Goal: Task Accomplishment & Management: Complete application form

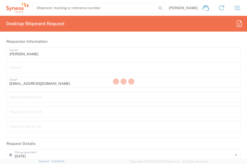
type input "[GEOGRAPHIC_DATA]"
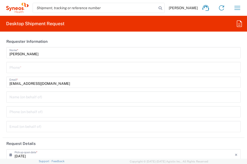
type input "3229"
type input "Syneos Health Germany GMBH"
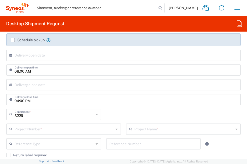
scroll to position [102, 0]
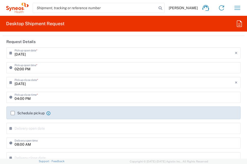
click at [49, 113] on icon at bounding box center [48, 113] width 4 height 4
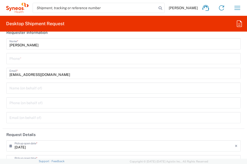
scroll to position [0, 0]
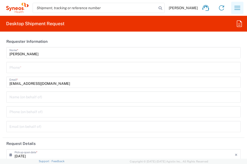
click at [240, 8] on icon "button" at bounding box center [237, 8] width 8 height 8
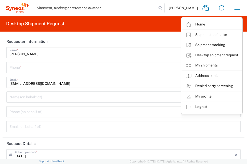
drag, startPoint x: 209, startPoint y: 68, endPoint x: 167, endPoint y: 61, distance: 42.5
click at [209, 68] on link "My shipments" at bounding box center [211, 65] width 61 height 10
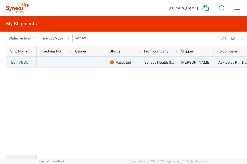
click at [82, 61] on div at bounding box center [88, 62] width 34 height 11
click at [26, 60] on link "56776354" at bounding box center [20, 63] width 21 height 8
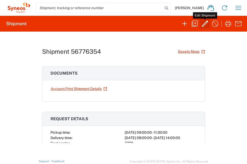
click at [203, 24] on icon "button" at bounding box center [205, 24] width 6 height 6
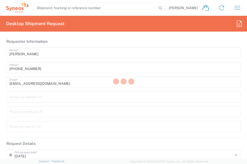
type input "3229"
type input "7026251A"
type input "PharmaMar 7026251A"
type input "[GEOGRAPHIC_DATA]"
type input "Your Packaging"
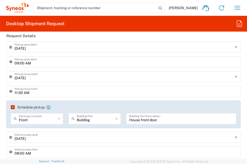
scroll to position [127, 0]
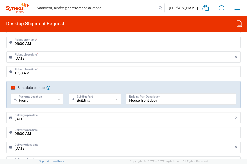
click at [13, 89] on label "Schedule pickup" at bounding box center [28, 88] width 34 height 4
click at [12, 88] on input "Schedule pickup" at bounding box center [12, 88] width 0 height 0
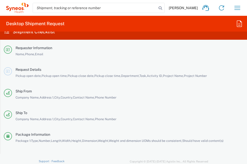
scroll to position [1118, 0]
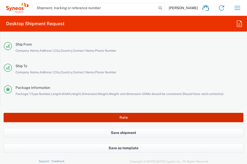
click at [128, 116] on button "Rate" at bounding box center [124, 117] width 240 height 9
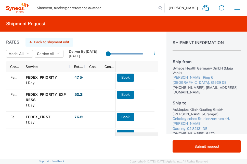
click at [45, 42] on button "Back to shipment edit" at bounding box center [49, 42] width 48 height 9
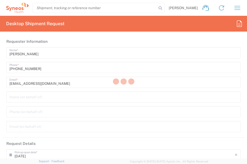
type input "3229"
type input "7026251A"
type input "PharmaMar 7026251A"
type input "[GEOGRAPHIC_DATA]"
type input "Your Packaging"
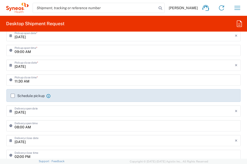
scroll to position [127, 0]
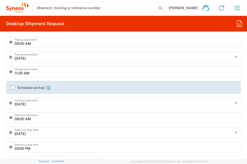
click at [37, 103] on input "[DATE]" at bounding box center [125, 102] width 220 height 9
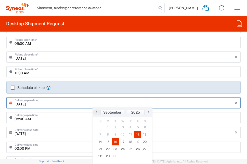
click at [114, 142] on span "16" at bounding box center [116, 141] width 8 height 7
type input "[DATE]"
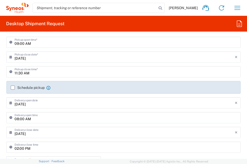
click at [55, 135] on input "[DATE]" at bounding box center [125, 132] width 220 height 9
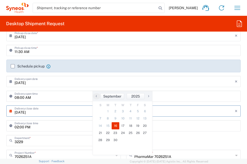
scroll to position [178, 0]
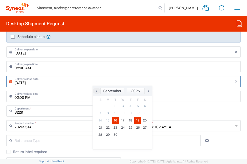
click at [136, 121] on span "19" at bounding box center [137, 120] width 7 height 7
type input "[DATE]"
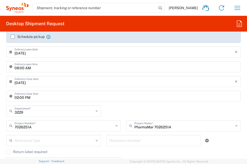
click at [51, 98] on input "02:00 PM" at bounding box center [126, 95] width 223 height 9
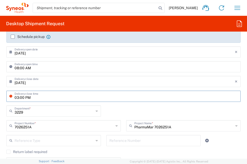
click at [77, 99] on input "03:00 PM" at bounding box center [126, 95] width 223 height 9
type input "03:00 PM"
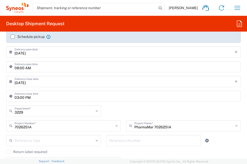
click at [102, 102] on div "03:00 PM Delivery close time" at bounding box center [123, 98] width 237 height 15
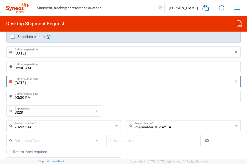
click at [82, 84] on input "[DATE]" at bounding box center [125, 81] width 220 height 9
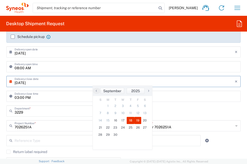
click at [131, 123] on span "18" at bounding box center [131, 120] width 8 height 7
type input "[DATE]"
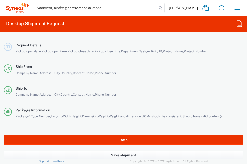
scroll to position [1118, 0]
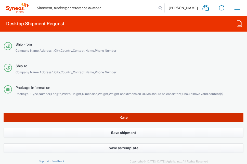
click at [113, 119] on button "Rate" at bounding box center [124, 117] width 240 height 9
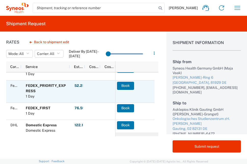
scroll to position [14, 0]
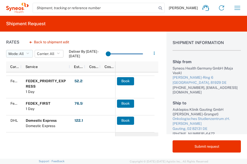
click at [28, 53] on icon "button" at bounding box center [27, 54] width 3 height 4
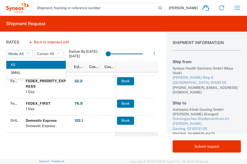
click at [28, 53] on icon "button" at bounding box center [27, 54] width 3 height 4
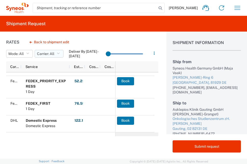
click at [56, 53] on button "Carrier: All" at bounding box center [49, 54] width 29 height 8
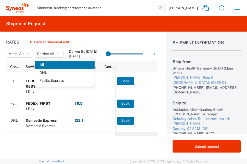
click at [81, 41] on div "Rates Back to shipment edit Mode: All All SMAL Carrier: All All DHL FedEx Expre…" at bounding box center [79, 95] width 158 height 127
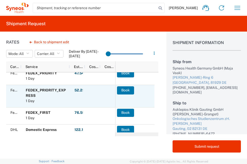
scroll to position [0, 0]
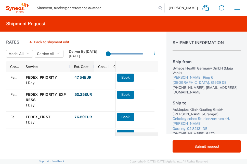
drag, startPoint x: 84, startPoint y: 67, endPoint x: 93, endPoint y: 66, distance: 9.0
click at [93, 66] on div at bounding box center [94, 66] width 2 height 11
drag, startPoint x: 109, startPoint y: 66, endPoint x: 117, endPoint y: 66, distance: 8.4
click at [117, 66] on div "Carrier Service Est. Cost Cost per Mile Cost per Mile Est. Time Pickup" at bounding box center [82, 66] width 152 height 11
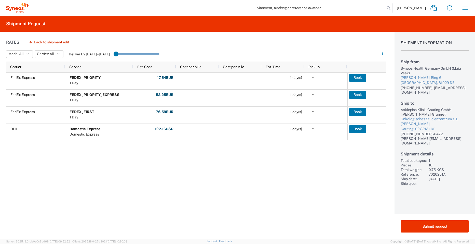
click at [119, 161] on div "FedEx Express FEDEX_PRIORITY 1 Day 47.54 EUR FEE_TYPES.OTHER: 1.60 USD Fuel: 5.…" at bounding box center [196, 120] width 380 height 97
click at [226, 164] on div "Rates Back to shipment edit Mode: All All SMAL Carrier: All All DHL FedEx Expre…" at bounding box center [193, 135] width 387 height 207
click at [59, 42] on button "Back to shipment edit" at bounding box center [49, 42] width 48 height 9
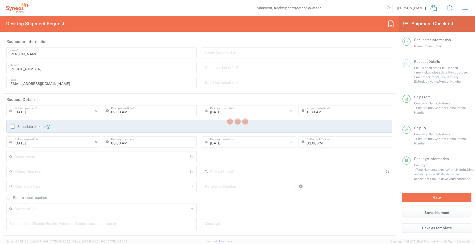
type input "3229"
type input "[GEOGRAPHIC_DATA]"
type input "Your Packaging"
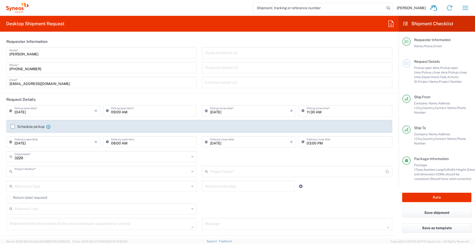
type input "7026251A"
type input "PharmaMar 7026251A"
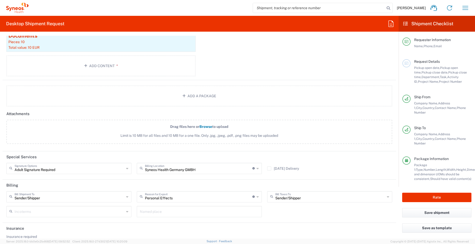
scroll to position [584, 0]
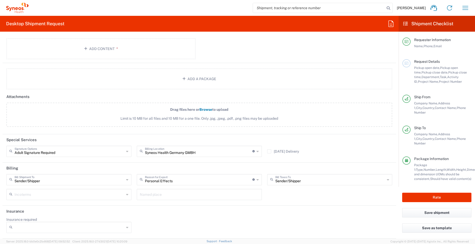
click at [126, 152] on icon at bounding box center [127, 151] width 2 height 8
click at [92, 143] on header "Special Services" at bounding box center [200, 139] width 394 height 11
type input "Adult Signature Required"
drag, startPoint x: 64, startPoint y: 153, endPoint x: 6, endPoint y: 149, distance: 57.5
click at [6, 149] on div "Signature Options" at bounding box center [68, 150] width 125 height 11
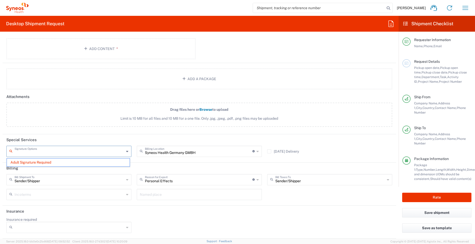
click at [44, 136] on header "Special Services" at bounding box center [200, 139] width 394 height 11
type input "Adult Signature Required"
click at [64, 152] on input "text" at bounding box center [70, 150] width 110 height 9
click at [142, 164] on header "Billing" at bounding box center [200, 167] width 394 height 11
type input "Adult Signature Required"
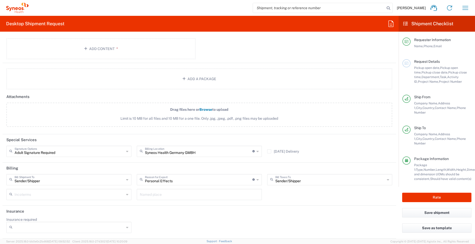
click at [247, 153] on icon at bounding box center [258, 151] width 2 height 8
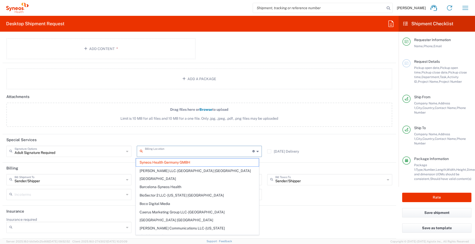
click at [222, 141] on header "Special Services" at bounding box center [200, 139] width 394 height 11
type input "Syneos Health Germany GMBH"
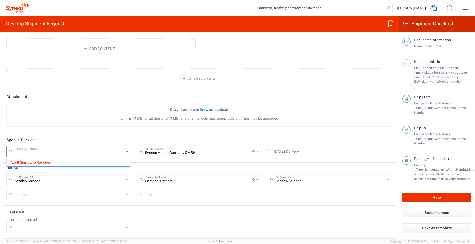
drag, startPoint x: 55, startPoint y: 154, endPoint x: 17, endPoint y: 154, distance: 38.2
click at [17, 154] on input "text" at bounding box center [70, 150] width 110 height 9
click at [10, 151] on icon at bounding box center [11, 151] width 5 height 8
click at [47, 141] on header "Special Services" at bounding box center [200, 139] width 394 height 11
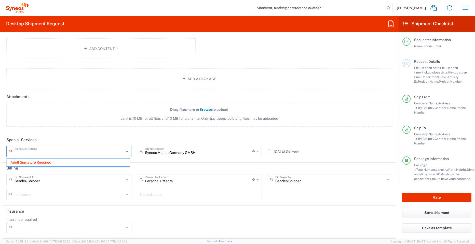
type input "Adult Signature Required"
click at [62, 154] on input "text" at bounding box center [70, 150] width 110 height 9
click at [91, 163] on span "Adult Signature Required" at bounding box center [68, 162] width 123 height 8
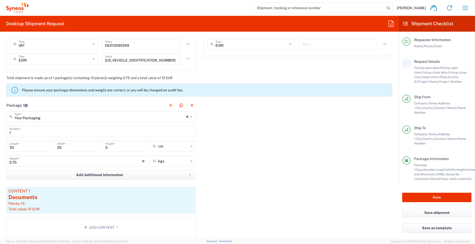
scroll to position [380, 0]
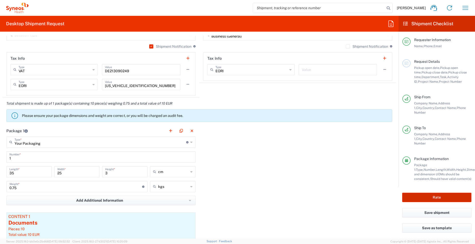
click at [247, 164] on button "Rate" at bounding box center [436, 196] width 69 height 9
